Goal: Navigation & Orientation: Understand site structure

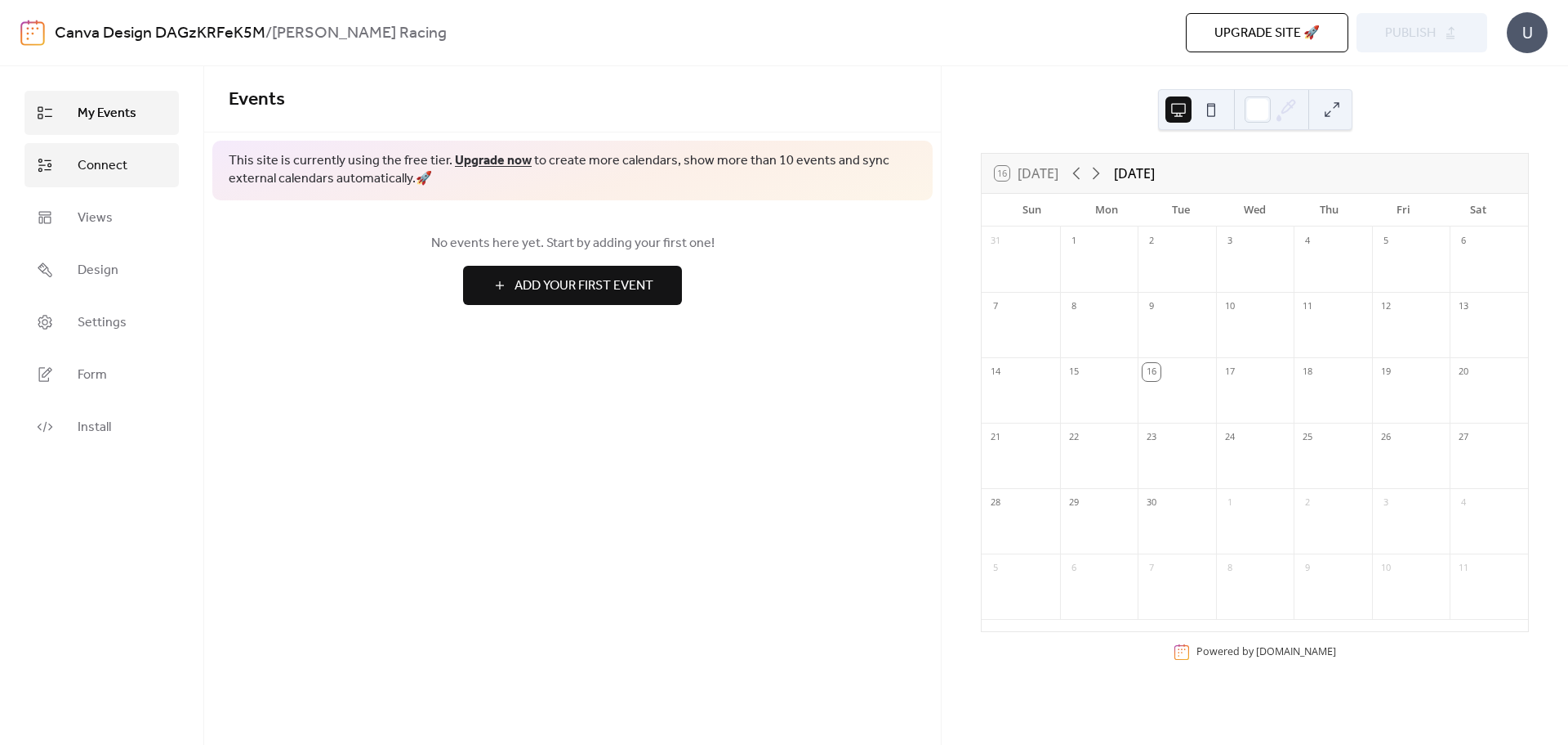
click at [111, 172] on span "Connect" at bounding box center [102, 166] width 50 height 19
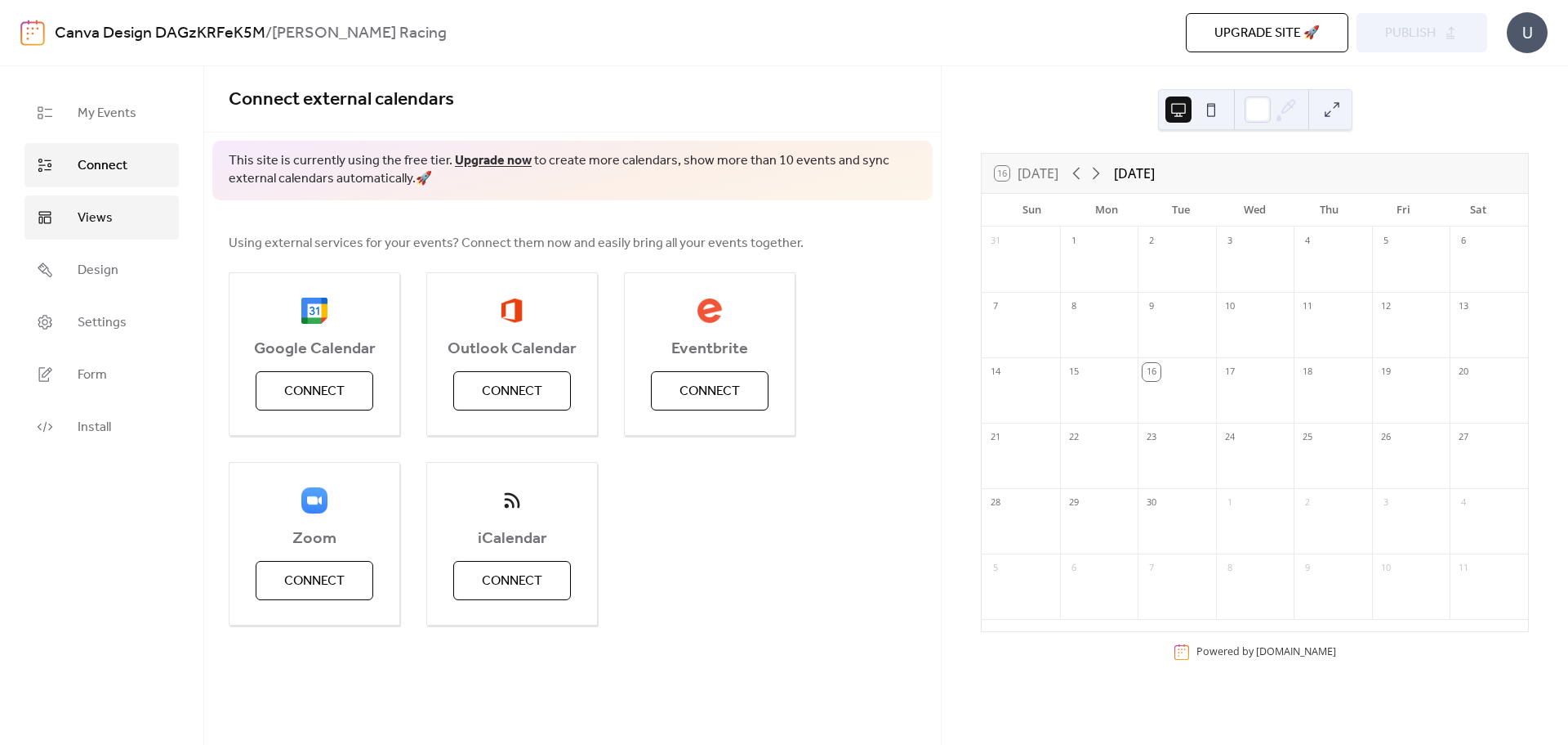
click at [115, 227] on link "Views" at bounding box center [102, 217] width 154 height 44
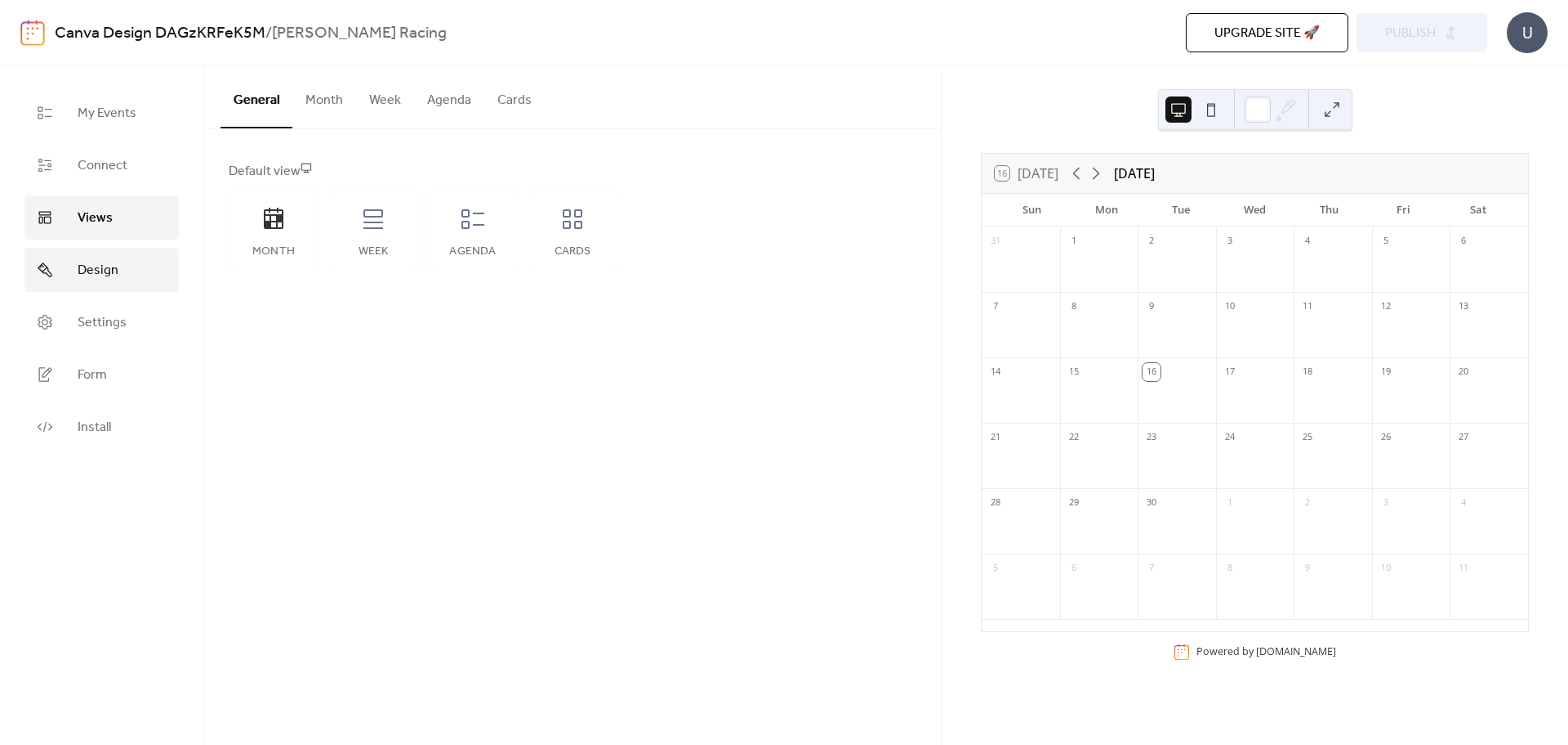
click at [102, 277] on span "Design" at bounding box center [98, 270] width 41 height 19
